Goal: Transaction & Acquisition: Book appointment/travel/reservation

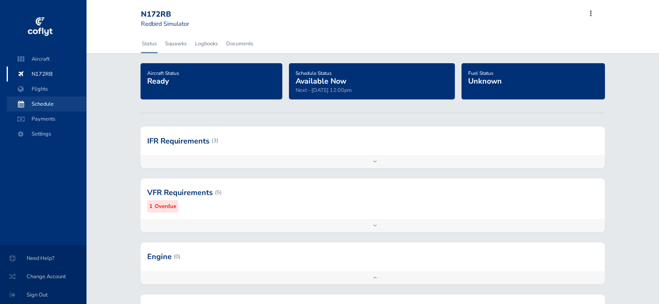
drag, startPoint x: 0, startPoint y: 0, endPoint x: 52, endPoint y: 101, distance: 113.4
click at [52, 101] on span "Schedule" at bounding box center [46, 103] width 63 height 15
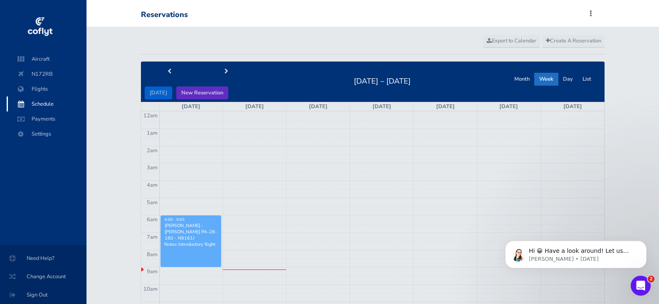
click at [188, 91] on button "New Reservation" at bounding box center [202, 92] width 52 height 13
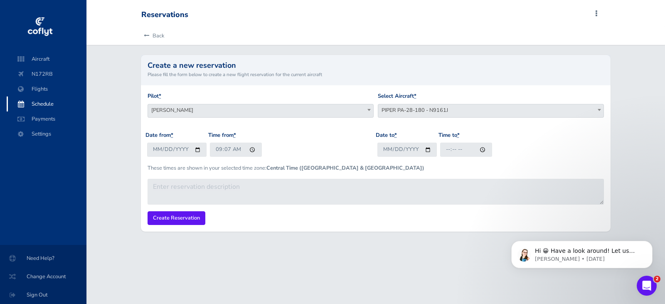
click at [596, 114] on span at bounding box center [599, 109] width 8 height 11
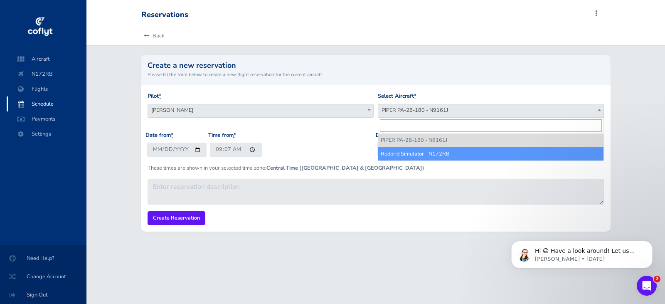
select select "1172"
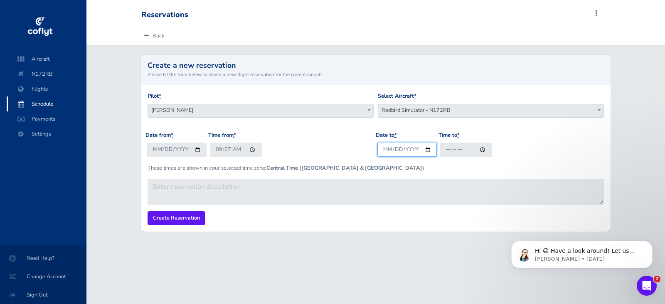
click at [427, 154] on input "Date to *" at bounding box center [406, 150] width 59 height 14
click at [427, 153] on input "Date to *" at bounding box center [406, 150] width 59 height 14
type input "2025-08-25"
click at [482, 150] on input "Time to *" at bounding box center [466, 150] width 52 height 14
type input "11:17"
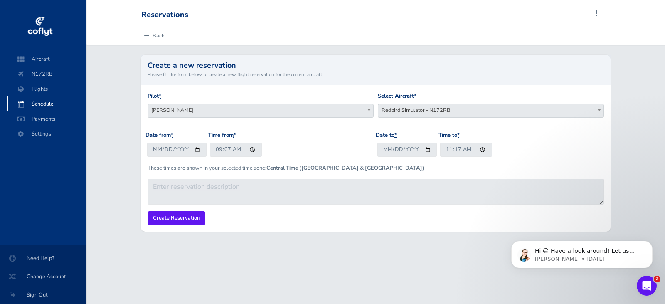
click at [567, 138] on div "Date to * 2025-08-25 Time to * 11:17" at bounding box center [491, 147] width 230 height 32
click at [175, 219] on input "Create Reservation" at bounding box center [177, 218] width 58 height 14
